Goal: Task Accomplishment & Management: Use online tool/utility

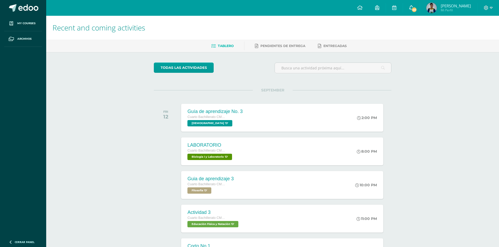
click at [415, 12] on link "40" at bounding box center [411, 8] width 17 height 16
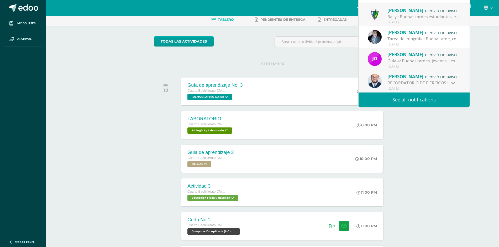
scroll to position [53, 0]
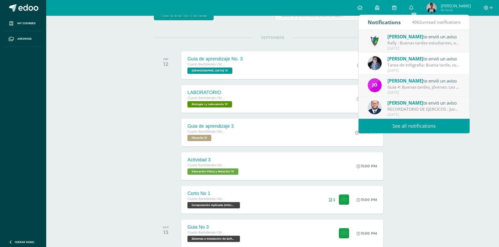
click at [426, 122] on link "See all notifications" at bounding box center [414, 126] width 111 height 14
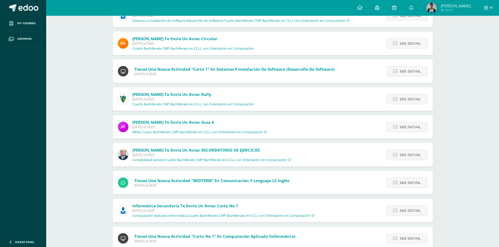
scroll to position [136, 0]
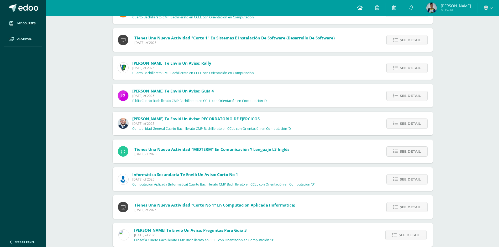
click at [363, 7] on icon at bounding box center [359, 7] width 5 height 5
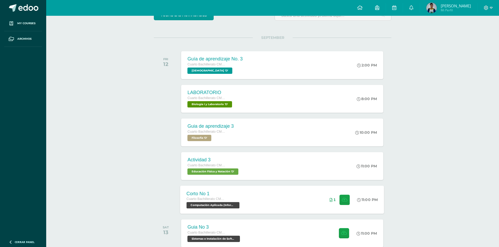
scroll to position [79, 0]
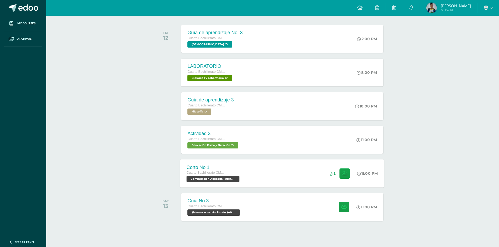
click at [255, 179] on div "Corto No 1 Cuarto Bachillerato CMP Bachillerato en CCLL con Orientación en Comp…" at bounding box center [282, 173] width 204 height 28
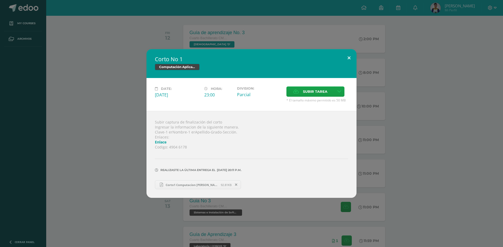
click at [351, 54] on button at bounding box center [349, 58] width 15 height 18
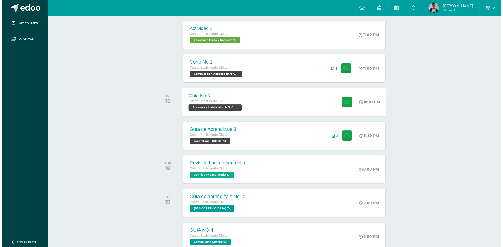
scroll to position [131, 0]
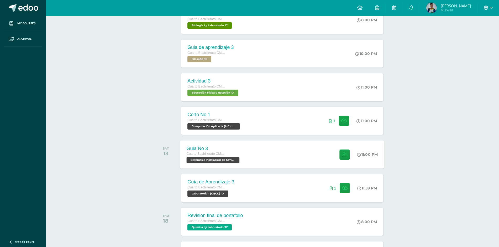
click at [243, 162] on div "Guia No 3 Cuarto Bachillerato CMP Bachillerato en CCLL con Orientación en Compu…" at bounding box center [213, 154] width 67 height 28
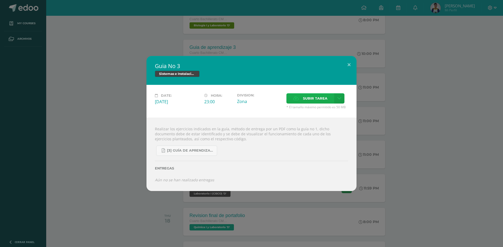
click at [313, 94] on span "Subir tarea" at bounding box center [315, 98] width 24 height 10
click at [0, 0] on input "Subir tarea" at bounding box center [0, 0] width 0 height 0
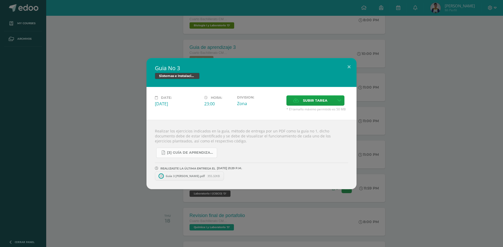
click at [185, 151] on span "[3] Guía de Aprendizaje - Sistemas e Instalación de Software.pdf" at bounding box center [190, 152] width 47 height 4
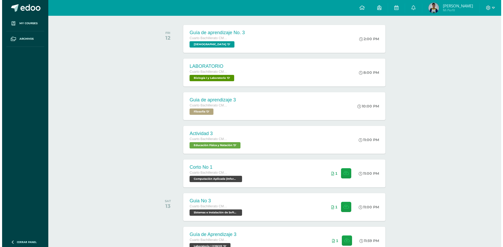
scroll to position [105, 0]
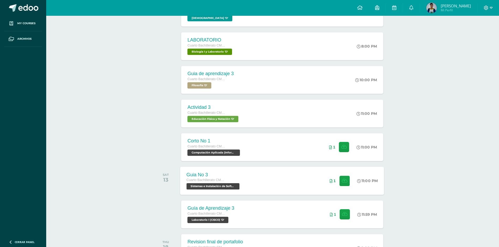
click at [249, 186] on div "Guia No 3 Cuarto Bachillerato CMP Bachillerato en CCLL con Orientación en Compu…" at bounding box center [282, 180] width 204 height 28
